Goal: Transaction & Acquisition: Purchase product/service

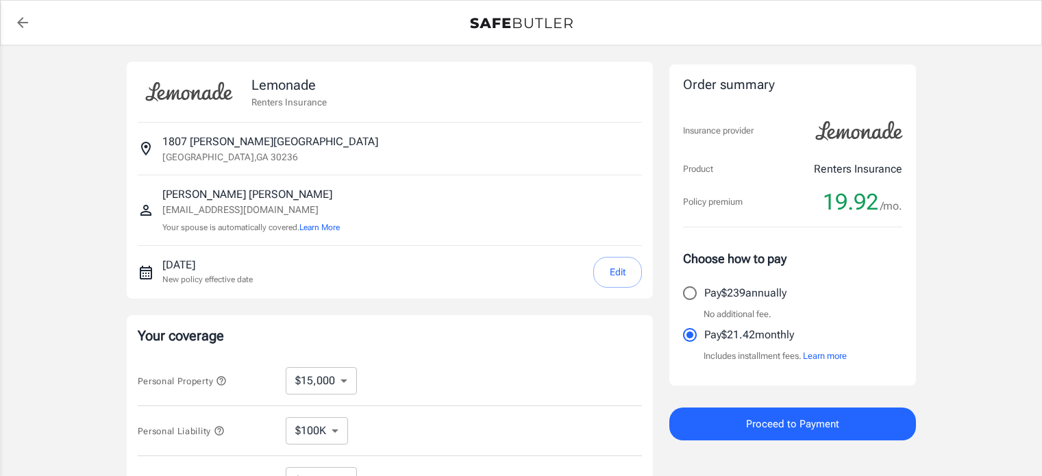
select select "15000"
select select "500"
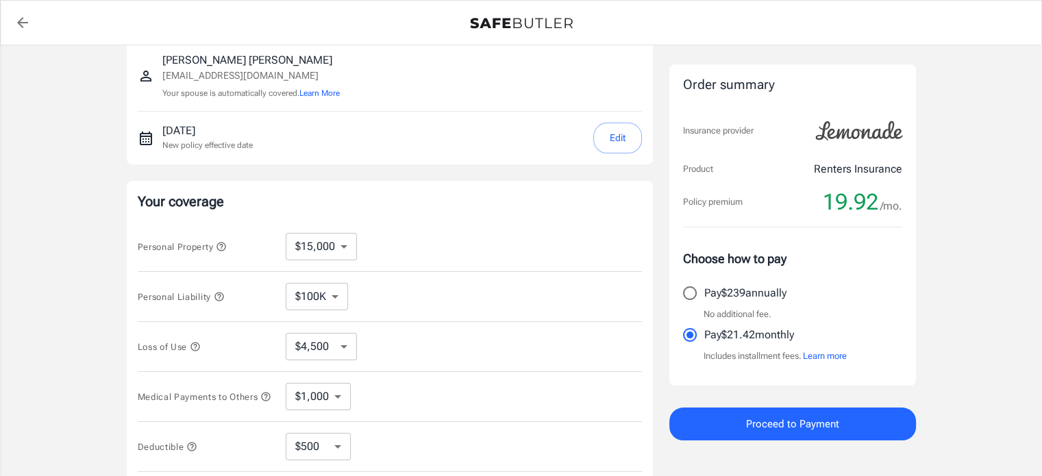
scroll to position [137, 0]
click at [628, 134] on button "Edit" at bounding box center [617, 135] width 49 height 31
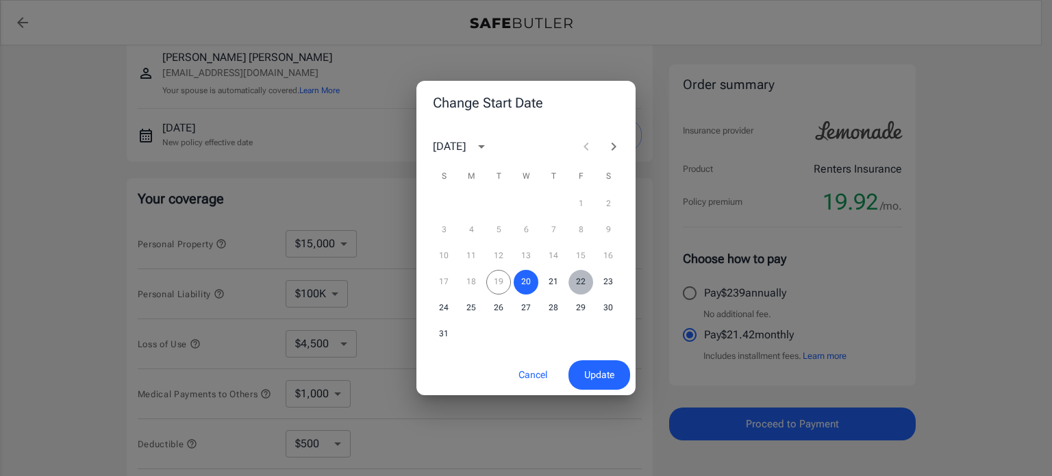
click at [584, 286] on button "22" at bounding box center [581, 282] width 25 height 25
click at [608, 382] on span "Update" at bounding box center [599, 375] width 30 height 17
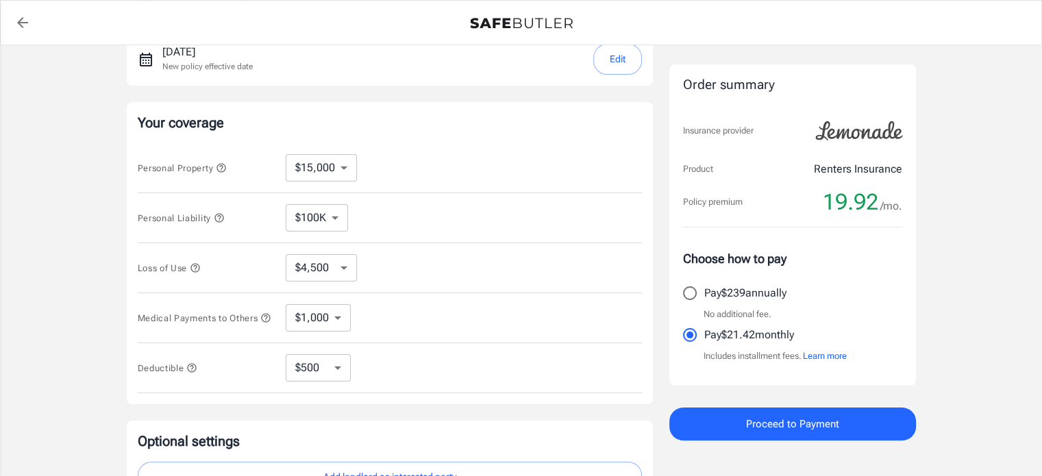
scroll to position [206, 0]
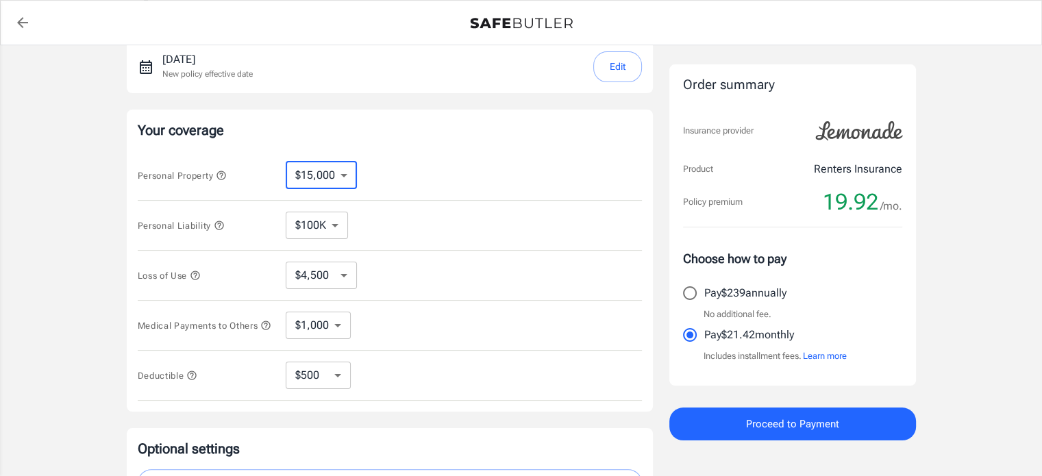
click at [347, 172] on select "$10,000 $15,000 $20,000 $25,000 $30,000 $40,000 $50,000 $100K $150K $200K $250K" at bounding box center [321, 175] width 71 height 27
select select "10000"
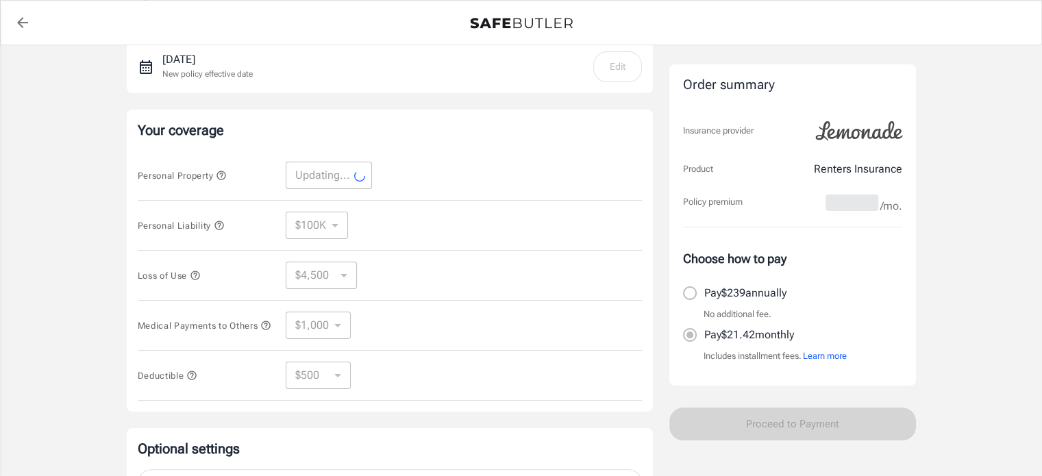
select select "10000"
select select "3000"
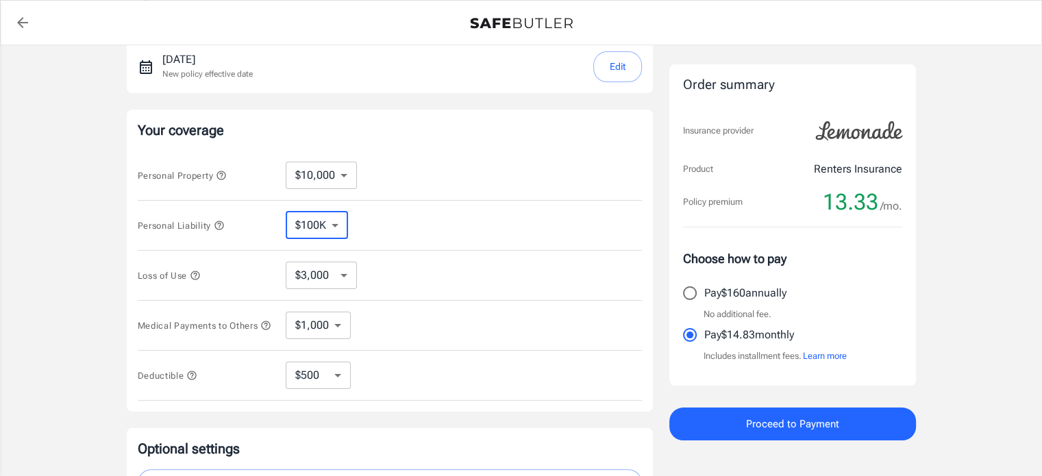
click at [332, 227] on select "$100K $300K $500K" at bounding box center [317, 225] width 62 height 27
click at [286, 212] on select "$100K $300K $500K" at bounding box center [317, 225] width 62 height 27
click at [343, 282] on select "$3,000 $6,000 $12,000 $21,000 $36,000 $60,000 $96,000 $153K $198K" at bounding box center [321, 275] width 71 height 27
click at [332, 325] on select "$1,000 $3,000 $5,000" at bounding box center [318, 325] width 65 height 27
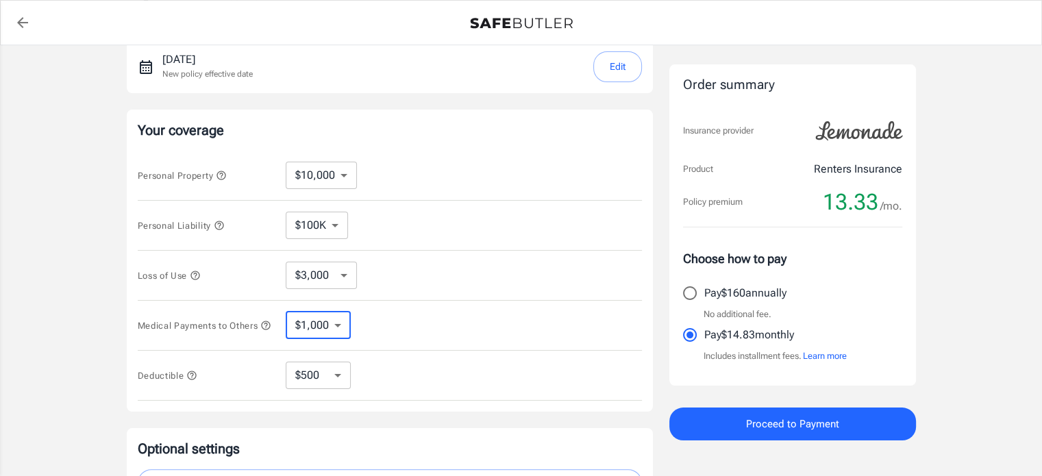
click at [332, 325] on select "$1,000 $3,000 $5,000" at bounding box center [318, 325] width 65 height 27
click at [341, 378] on select "$250 $500 $1,000 $2,500" at bounding box center [318, 375] width 65 height 27
select select "1000"
click at [340, 372] on select "$250 $500 $1,000 $2,500" at bounding box center [318, 375] width 65 height 27
select select "500"
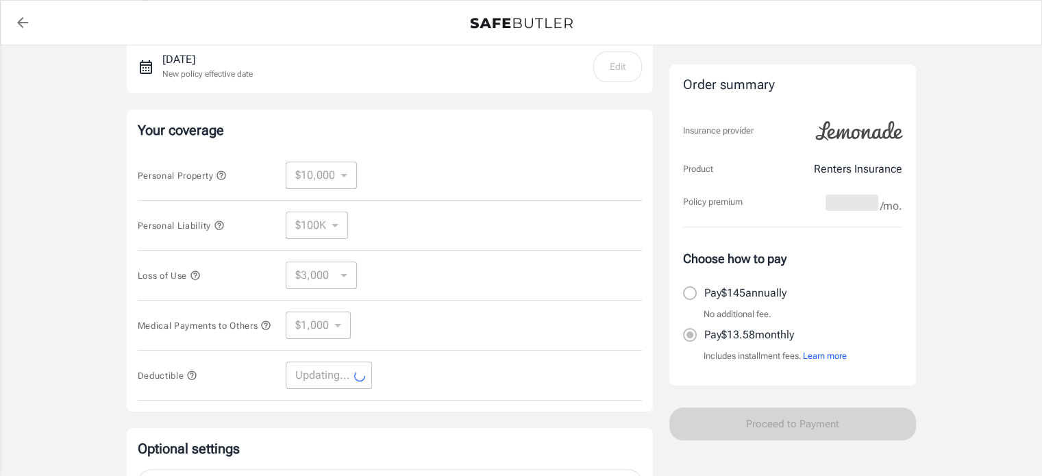
select select "500"
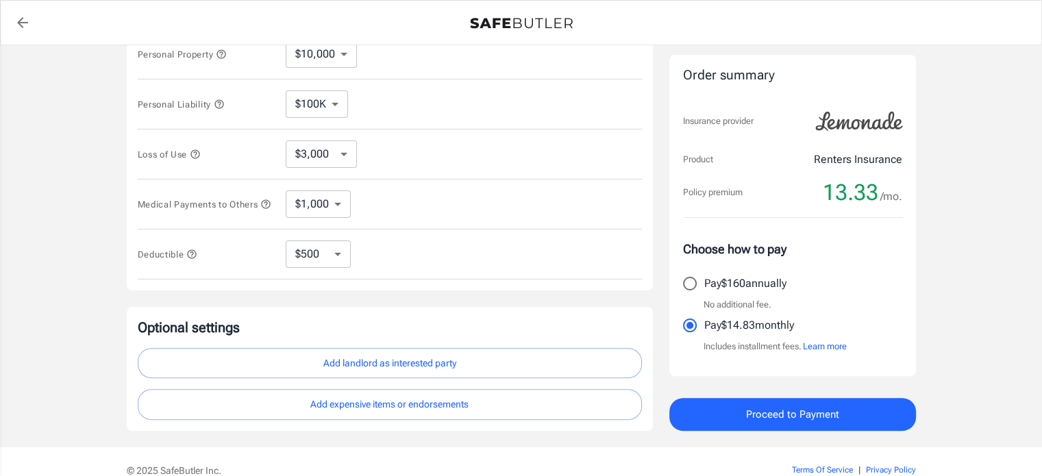
scroll to position [343, 0]
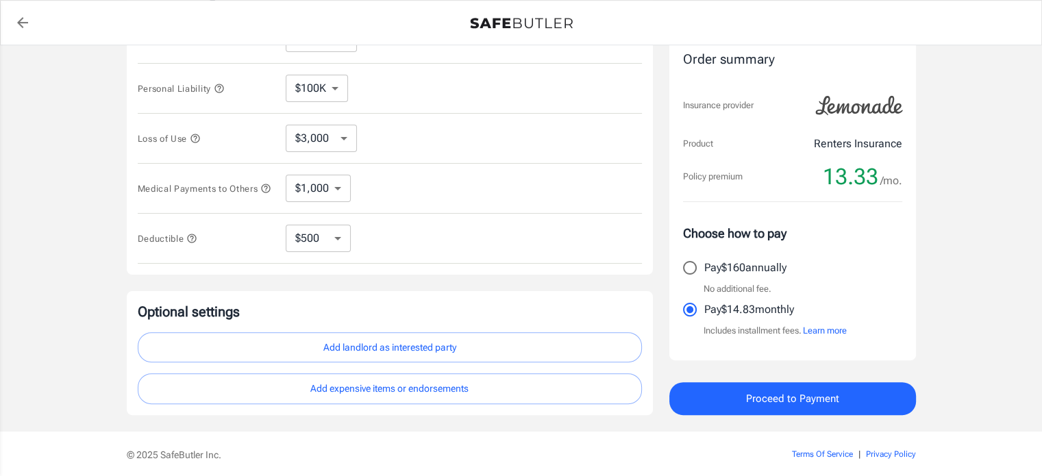
click at [817, 394] on span "Proceed to Payment" at bounding box center [792, 399] width 93 height 18
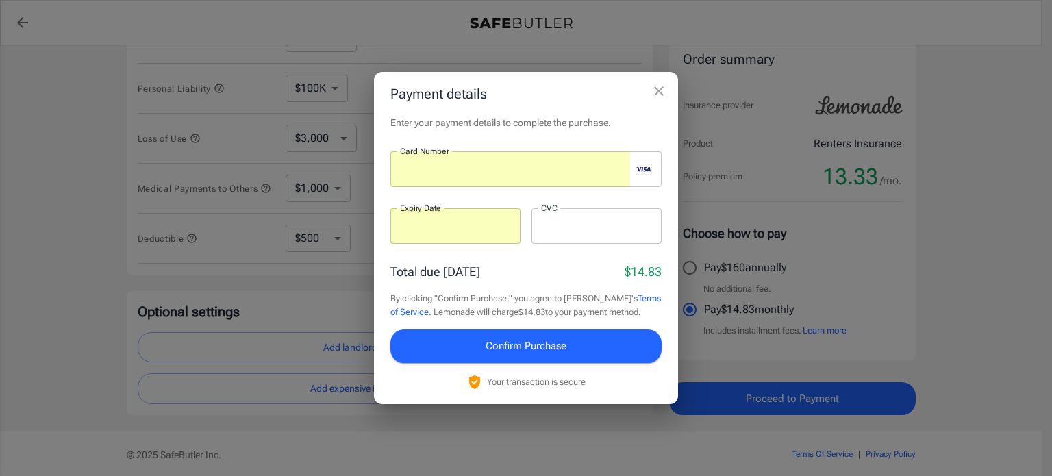
click at [582, 212] on div at bounding box center [597, 226] width 130 height 36
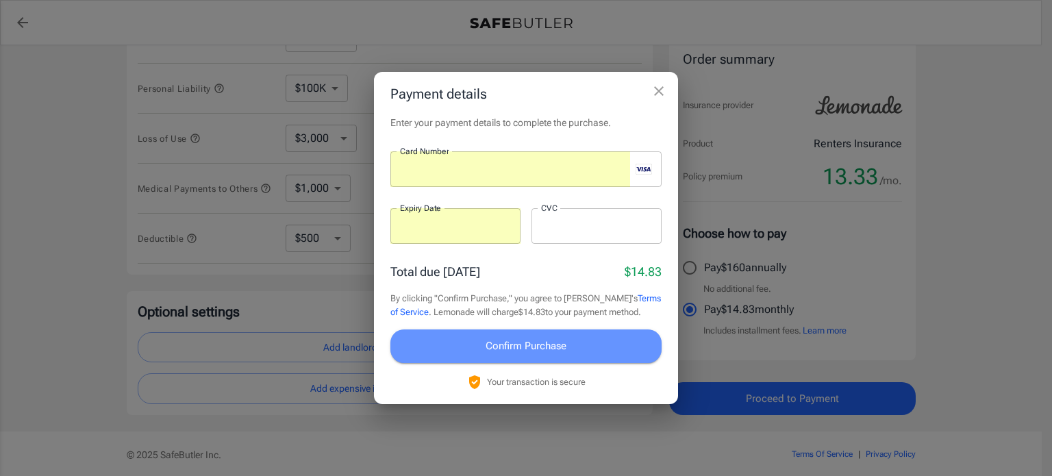
click at [482, 334] on button "Confirm Purchase" at bounding box center [526, 346] width 271 height 33
click at [580, 355] on button "Confirm Purchase" at bounding box center [526, 346] width 271 height 33
click at [578, 351] on button "Confirm Purchase" at bounding box center [526, 346] width 271 height 33
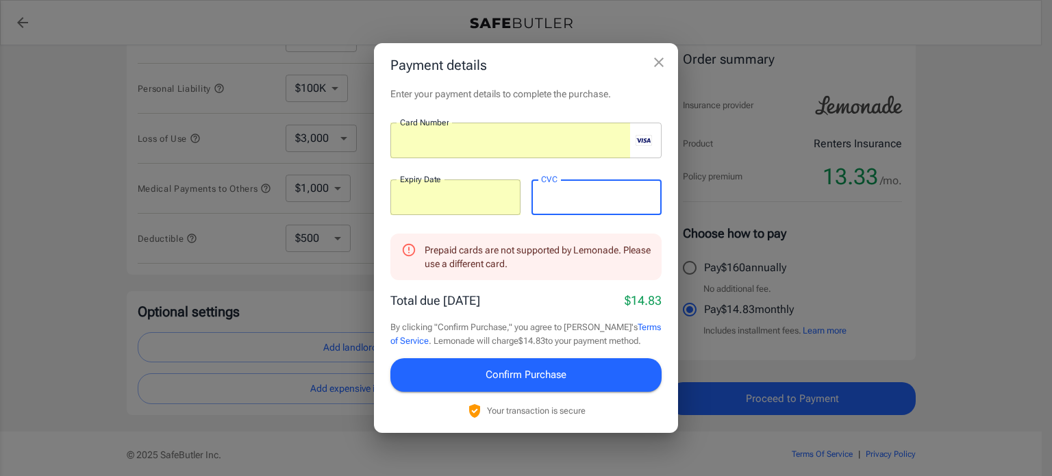
click at [590, 361] on button "Confirm Purchase" at bounding box center [526, 374] width 271 height 33
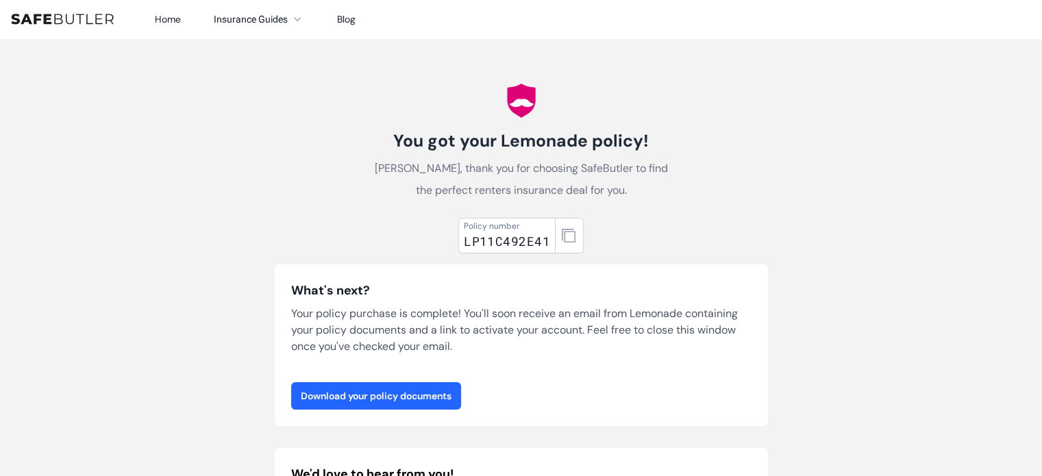
click at [403, 396] on link "Download your policy documents" at bounding box center [376, 395] width 170 height 27
click at [565, 227] on button "button" at bounding box center [569, 236] width 29 height 36
